Goal: Task Accomplishment & Management: Complete application form

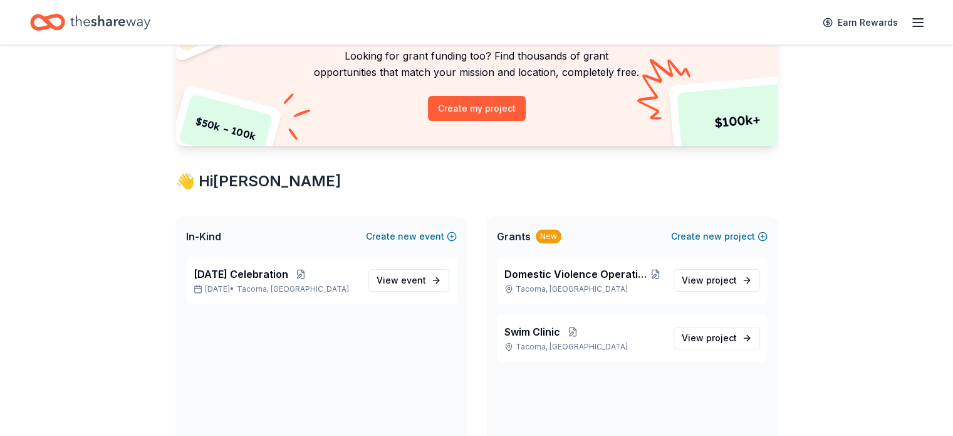
scroll to position [125, 0]
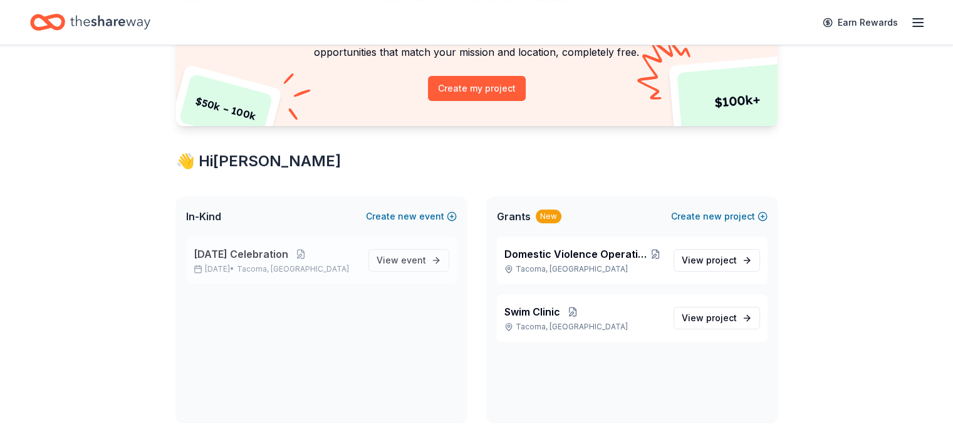
click at [268, 252] on span "[DATE] Celebration" at bounding box center [241, 253] width 95 height 15
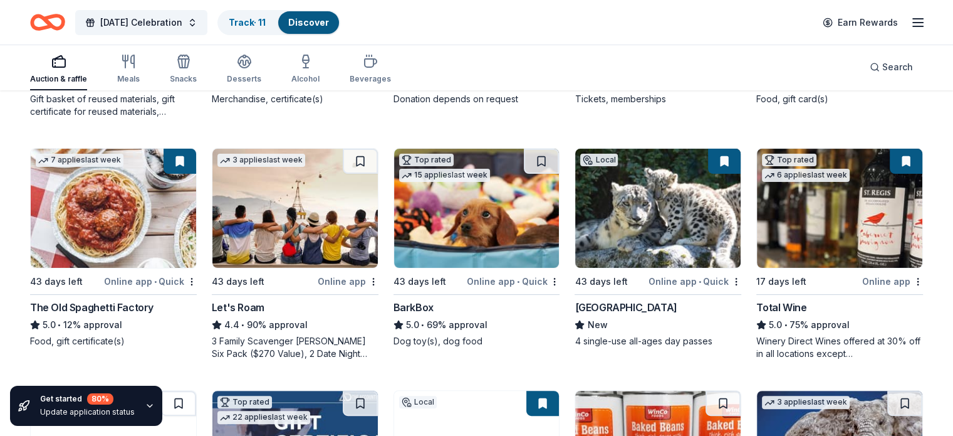
scroll to position [357, 0]
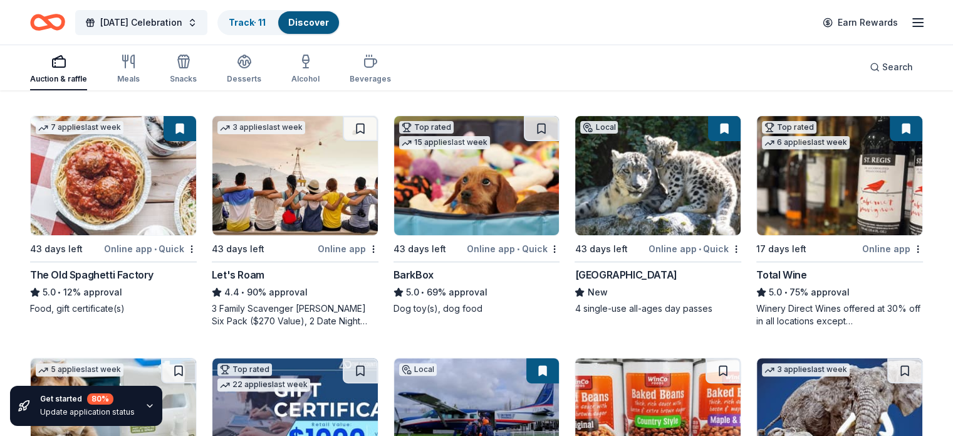
click at [950, 222] on div "175 results in [GEOGRAPHIC_DATA], [GEOGRAPHIC_DATA] Application deadlines 21 th…" at bounding box center [476, 322] width 953 height 1177
click at [950, 223] on div "175 results in [GEOGRAPHIC_DATA], [GEOGRAPHIC_DATA] Application deadlines 21 th…" at bounding box center [476, 322] width 953 height 1177
drag, startPoint x: 950, startPoint y: 223, endPoint x: 950, endPoint y: 239, distance: 16.3
click at [950, 239] on div "175 results in [GEOGRAPHIC_DATA], [GEOGRAPHIC_DATA] Application deadlines 21 th…" at bounding box center [476, 322] width 953 height 1177
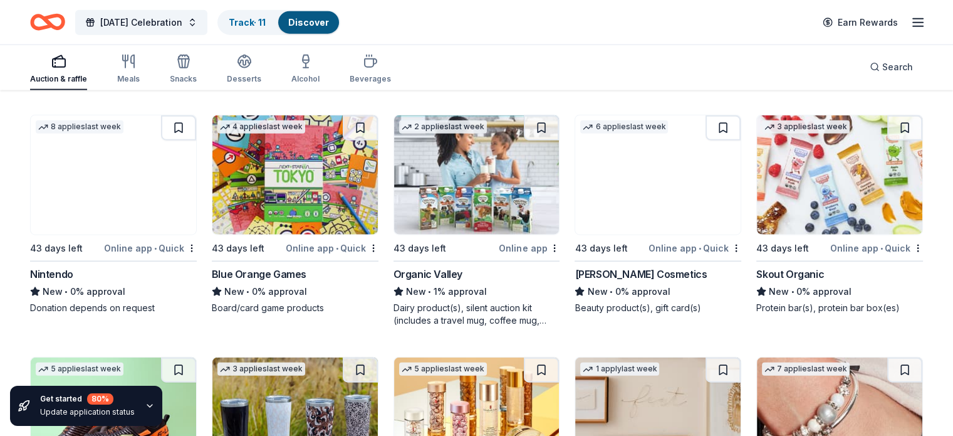
scroll to position [0, 0]
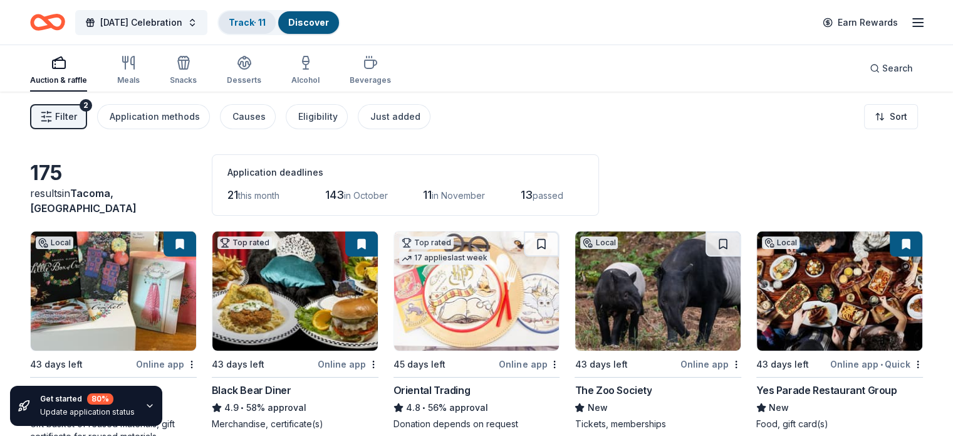
click at [266, 19] on link "Track · 11" at bounding box center [247, 22] width 37 height 11
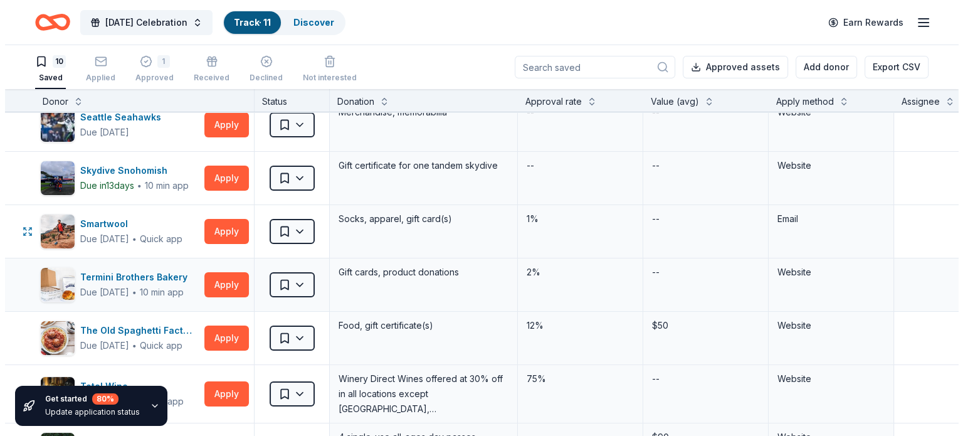
scroll to position [188, 0]
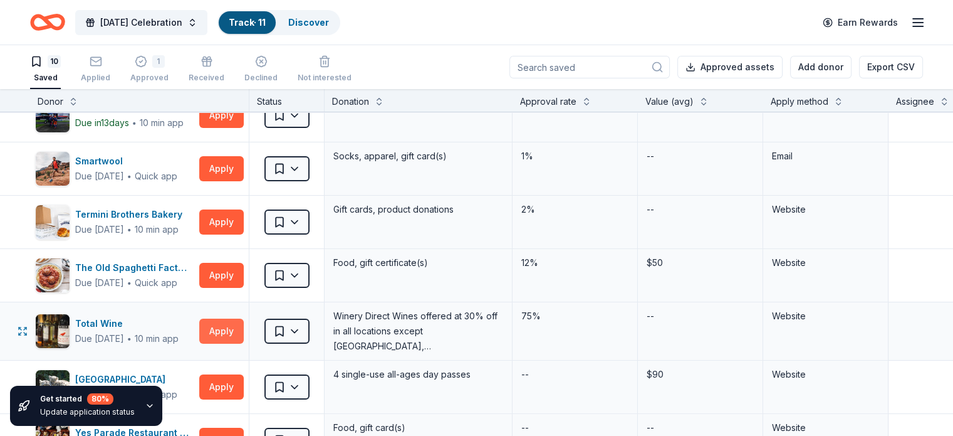
click at [243, 330] on button "Apply" at bounding box center [221, 330] width 45 height 25
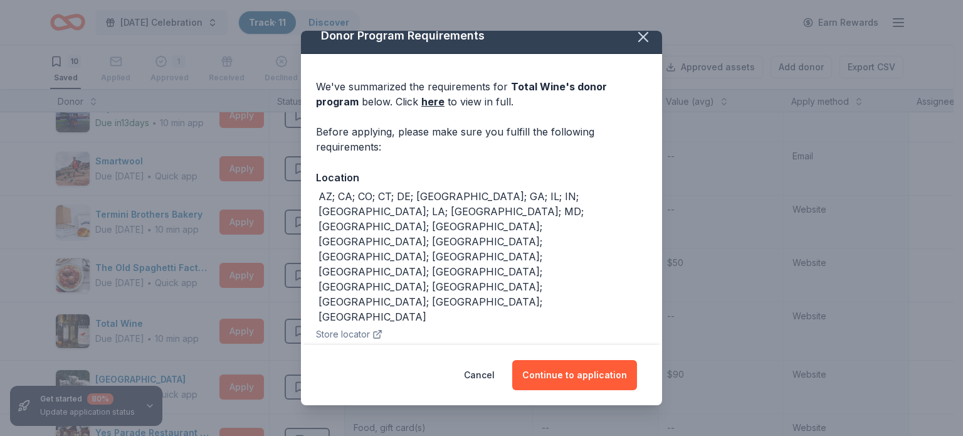
scroll to position [19, 0]
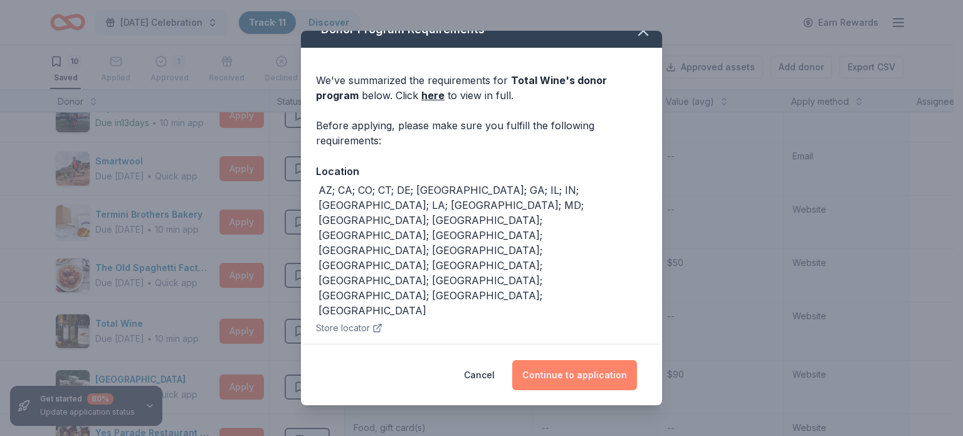
click at [564, 375] on button "Continue to application" at bounding box center [574, 375] width 125 height 30
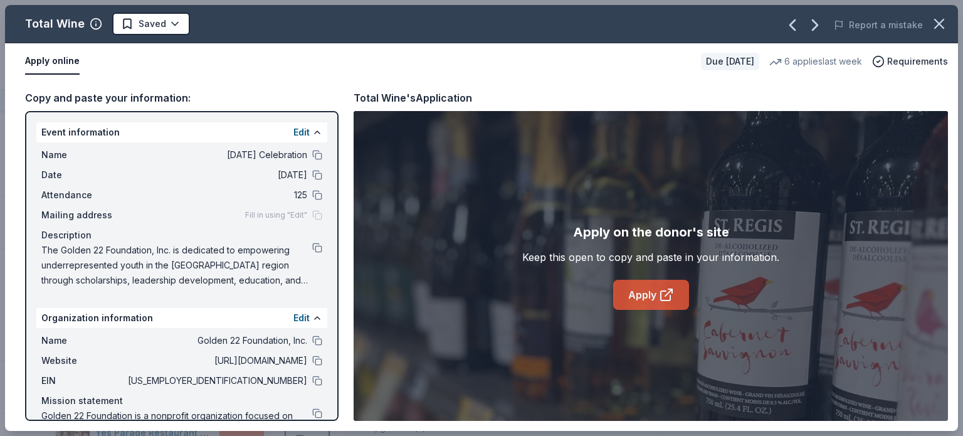
click at [649, 294] on link "Apply" at bounding box center [651, 295] width 76 height 30
